Goal: Information Seeking & Learning: Find specific fact

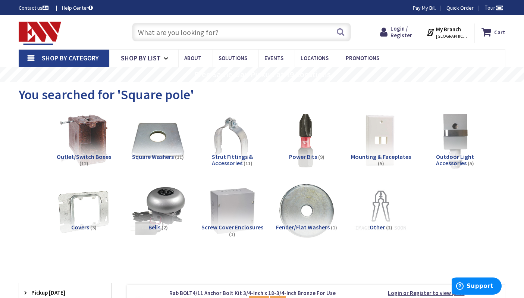
click at [276, 38] on input "text" at bounding box center [241, 32] width 219 height 19
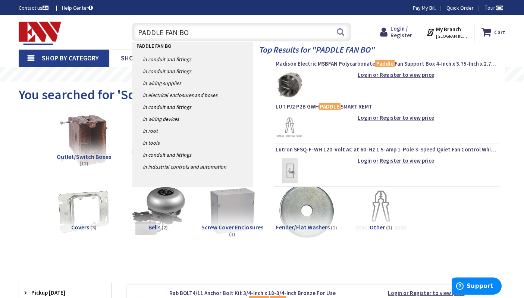
type input "PADDLE FAN BOX"
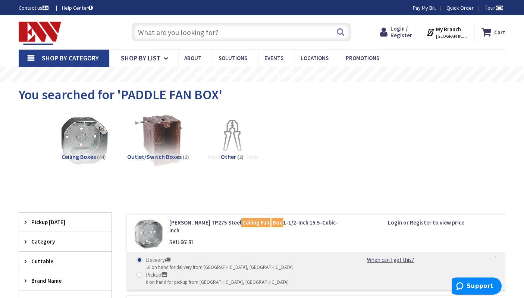
click at [29, 30] on img at bounding box center [40, 33] width 42 height 23
